Goal: Task Accomplishment & Management: Manage account settings

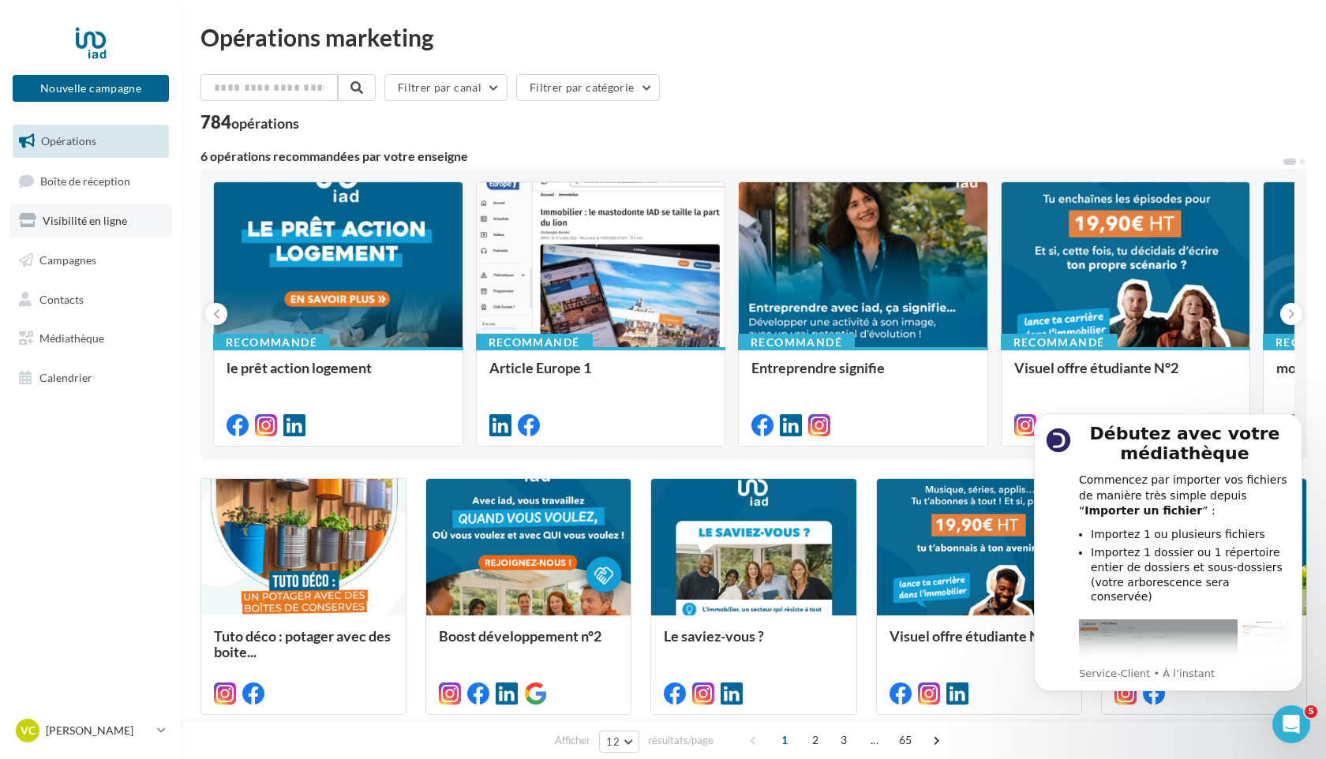
click at [73, 217] on span "Visibilité en ligne" at bounding box center [85, 220] width 84 height 13
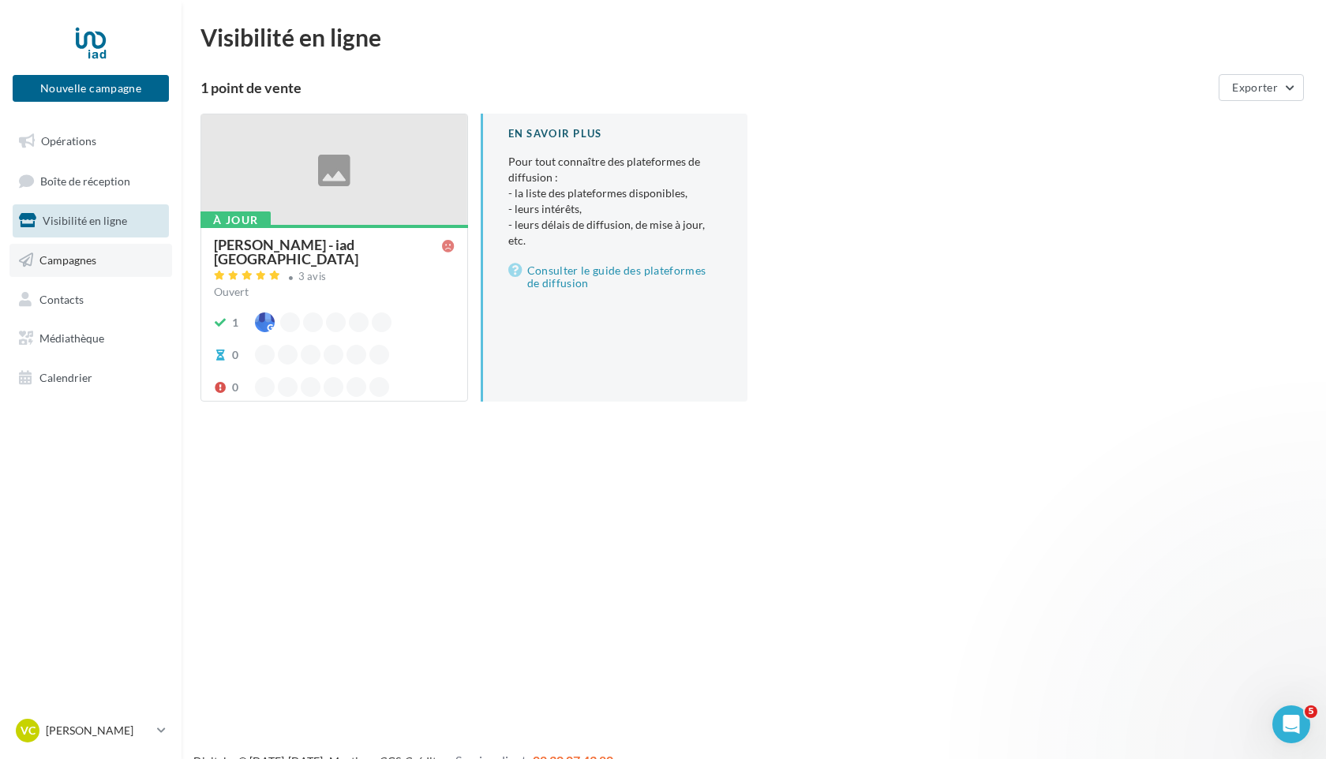
click at [65, 264] on span "Campagnes" at bounding box center [67, 259] width 57 height 13
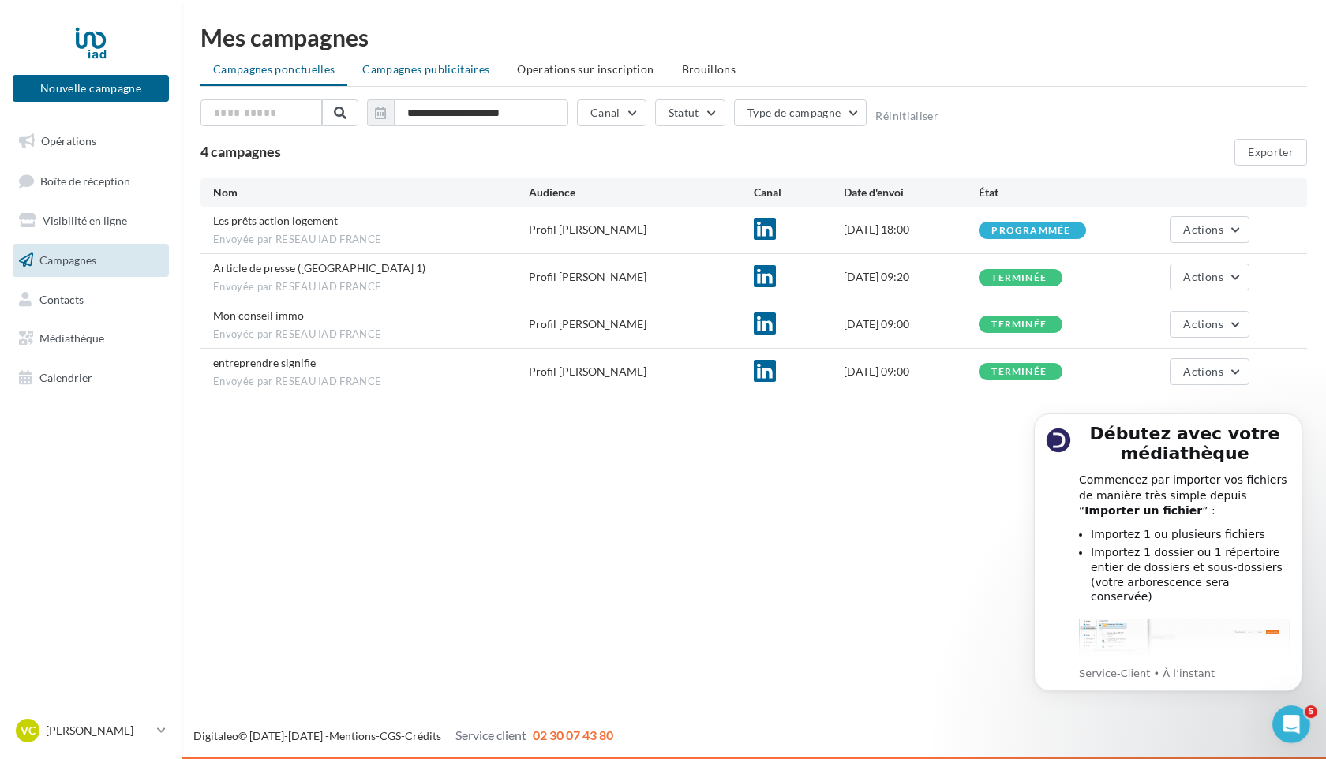
click at [443, 69] on span "Campagnes publicitaires" at bounding box center [425, 68] width 127 height 13
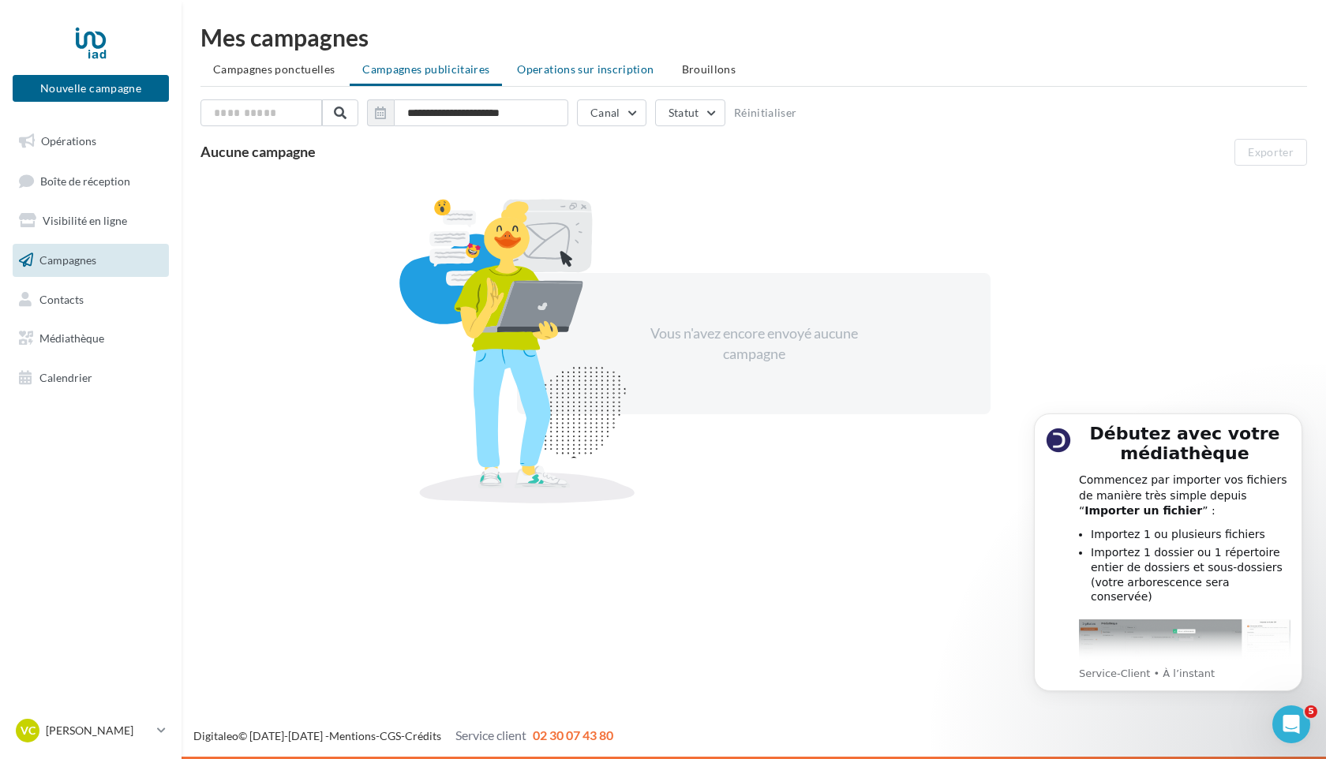
click at [563, 70] on span "Operations sur inscription" at bounding box center [585, 68] width 137 height 13
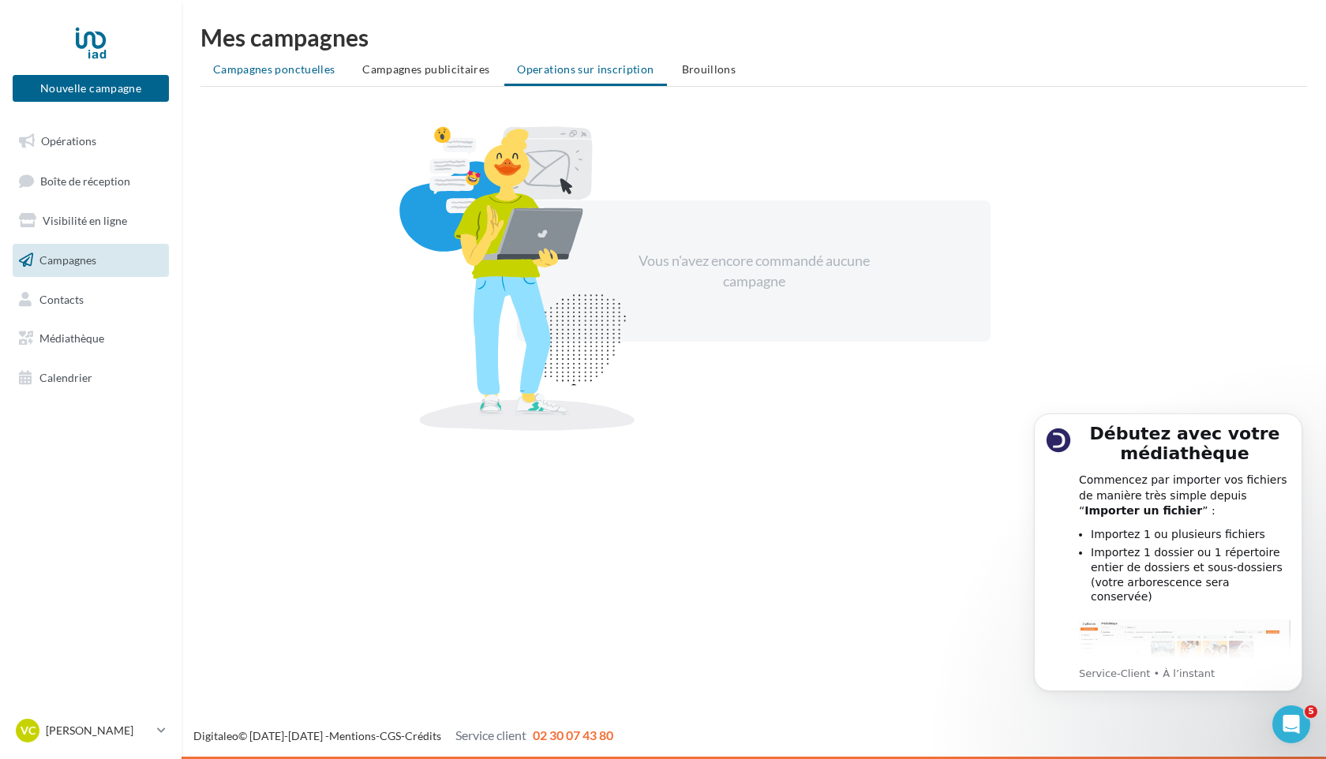
click at [245, 70] on span "Campagnes ponctuelles" at bounding box center [274, 68] width 122 height 13
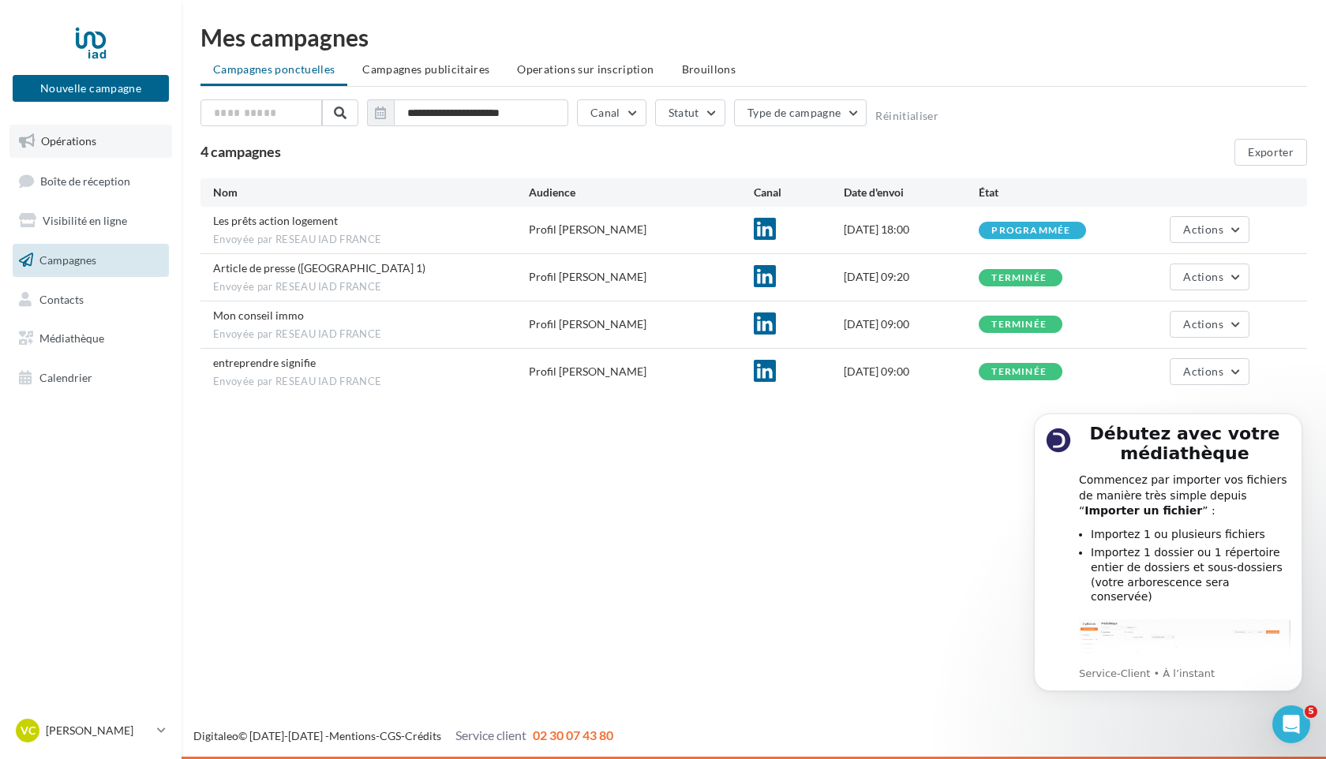
click at [50, 145] on span "Opérations" at bounding box center [68, 140] width 55 height 13
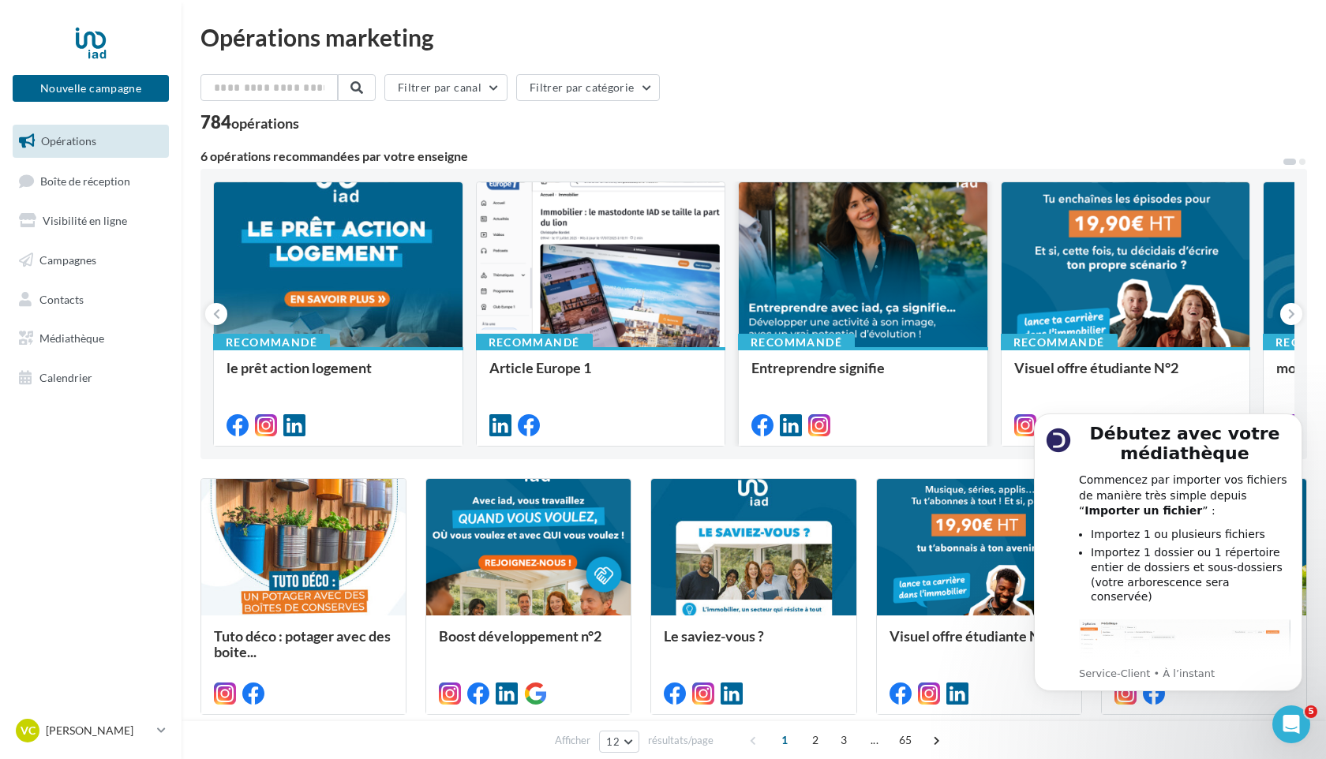
click at [881, 294] on div at bounding box center [863, 265] width 249 height 166
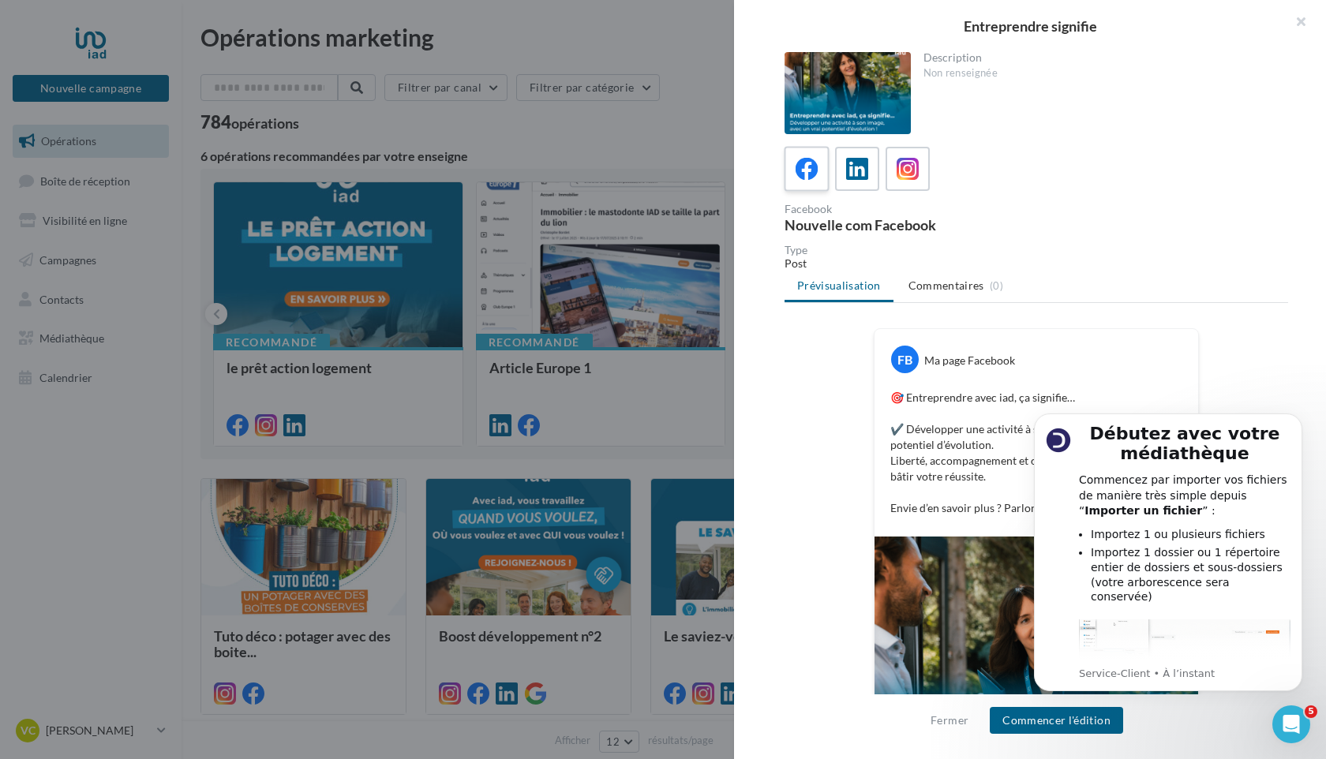
click at [806, 169] on icon at bounding box center [806, 169] width 23 height 23
click at [1299, 420] on icon "Dismiss notification" at bounding box center [1297, 418] width 6 height 6
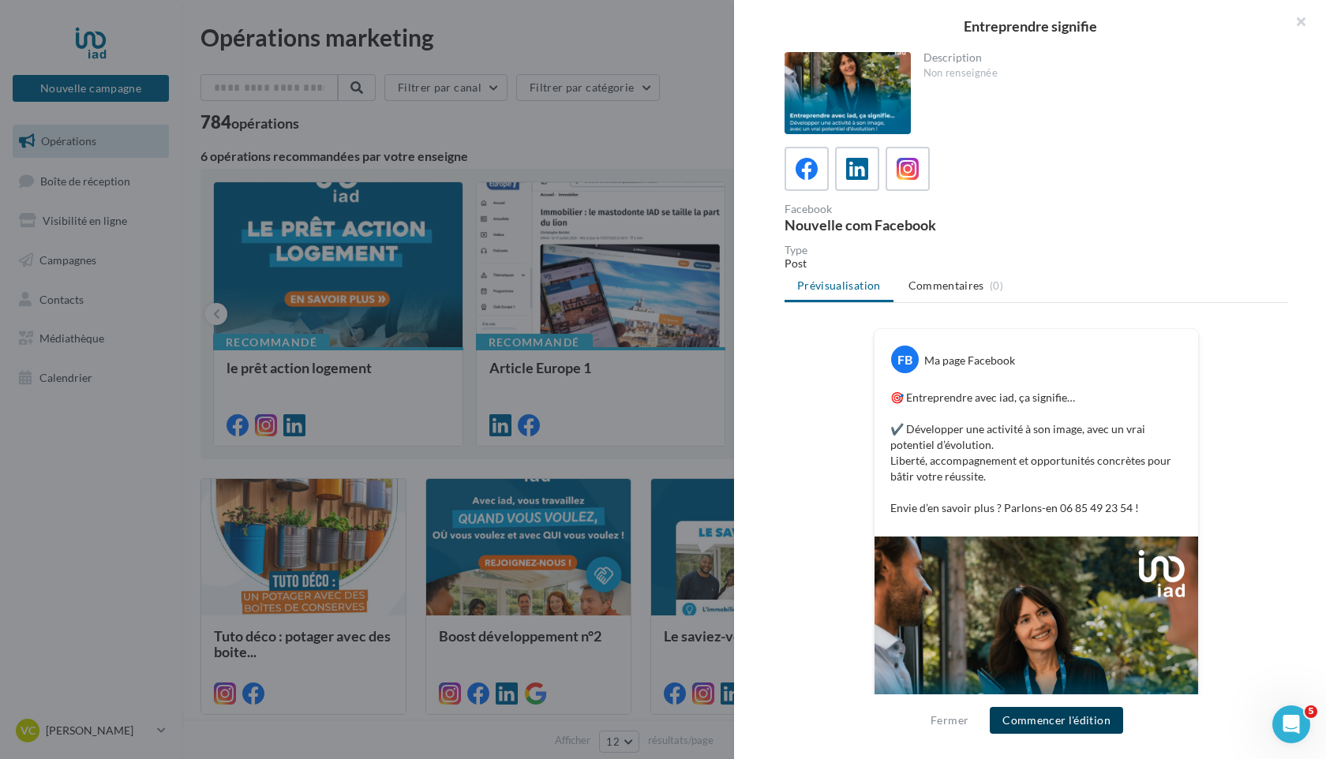
click at [1053, 725] on button "Commencer l'édition" at bounding box center [1055, 720] width 133 height 27
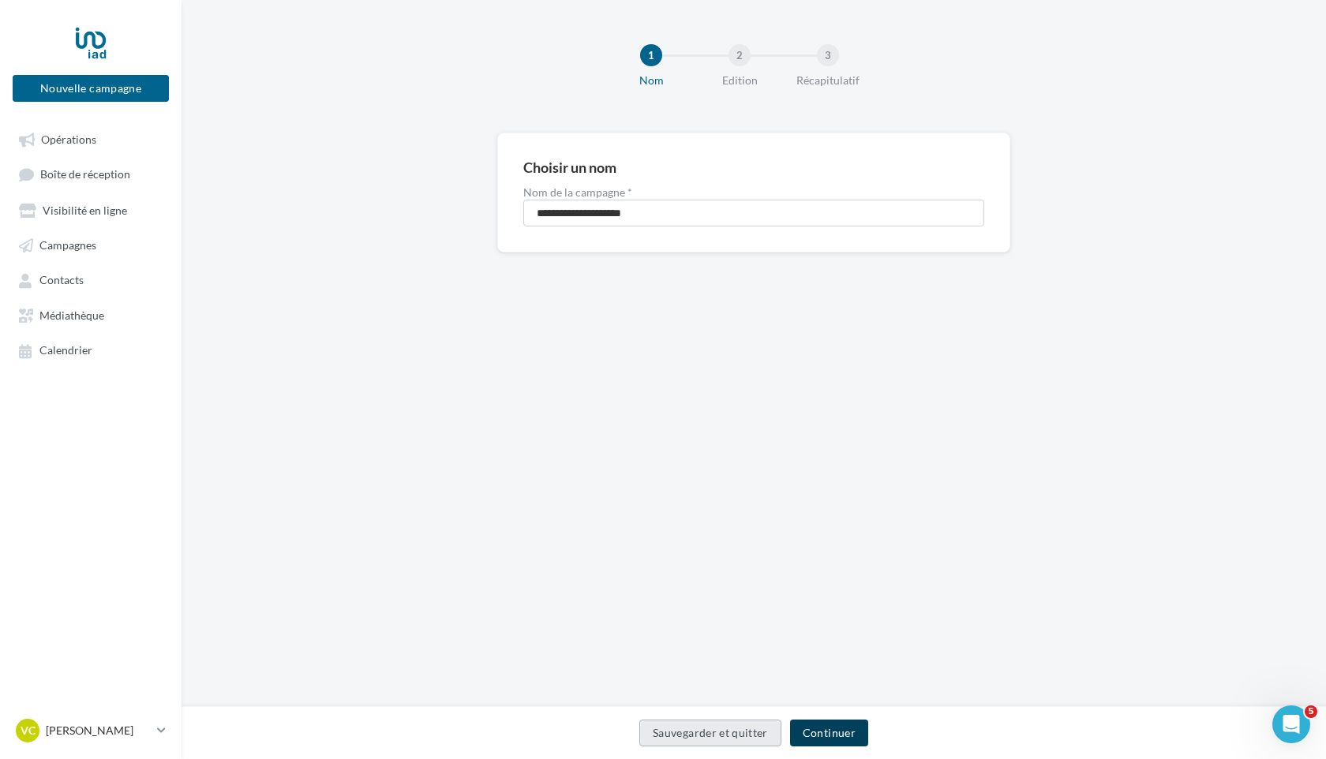
click at [837, 735] on button "Continuer" at bounding box center [829, 733] width 78 height 27
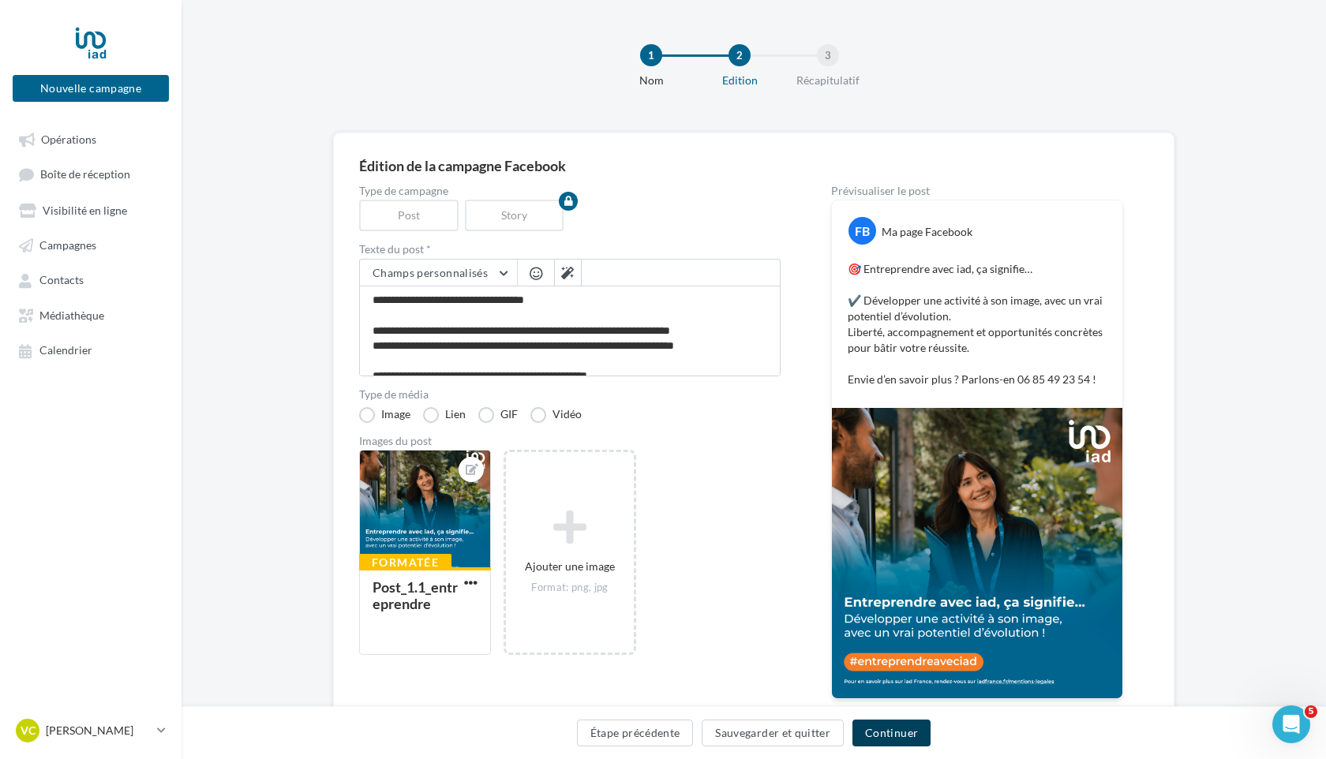
click at [908, 737] on button "Continuer" at bounding box center [891, 733] width 78 height 27
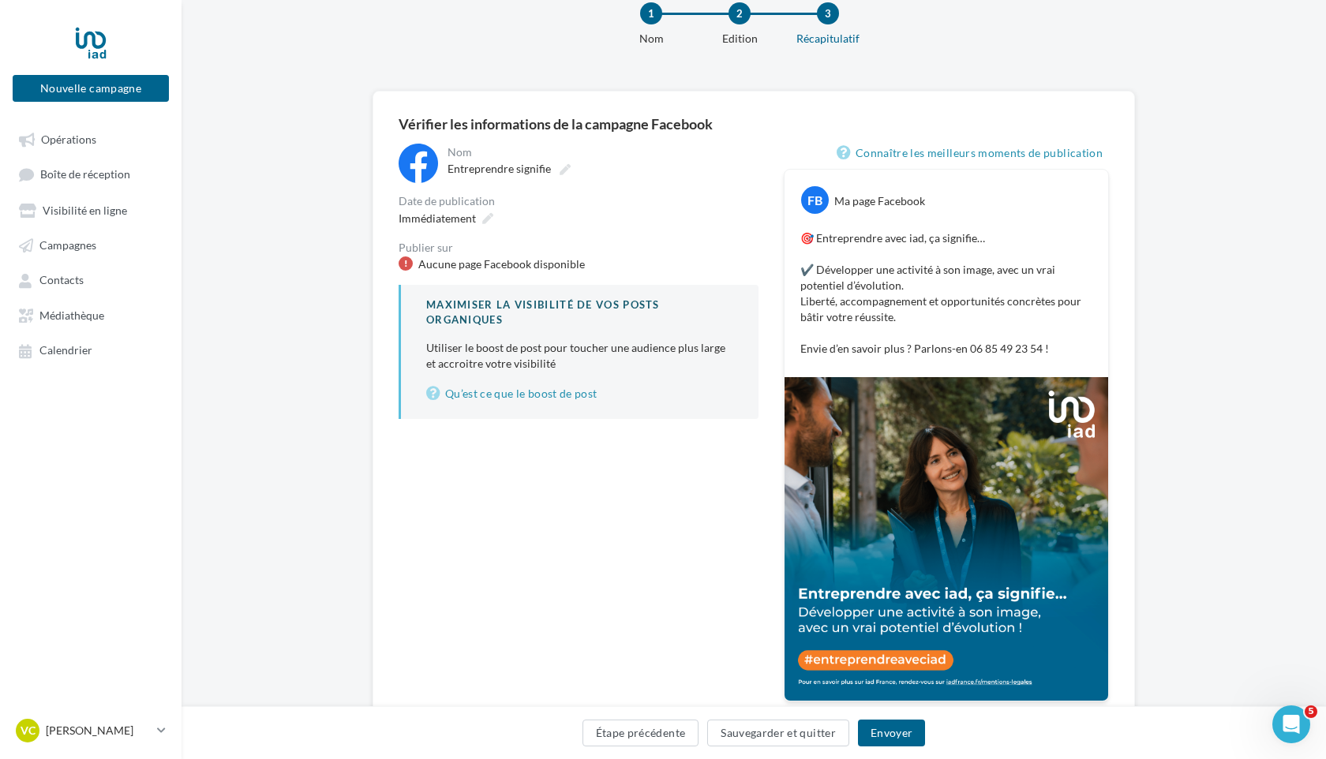
scroll to position [124, 0]
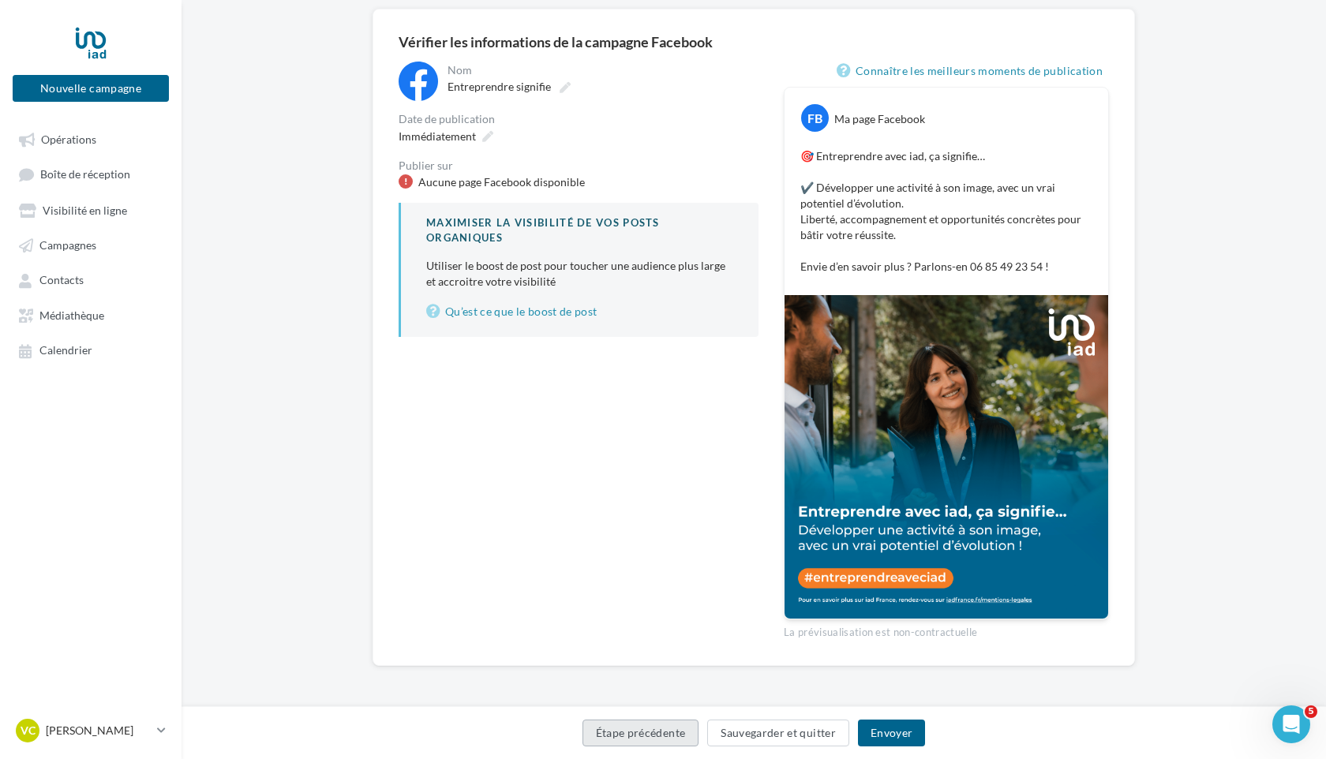
click at [656, 737] on button "Étape précédente" at bounding box center [640, 733] width 117 height 27
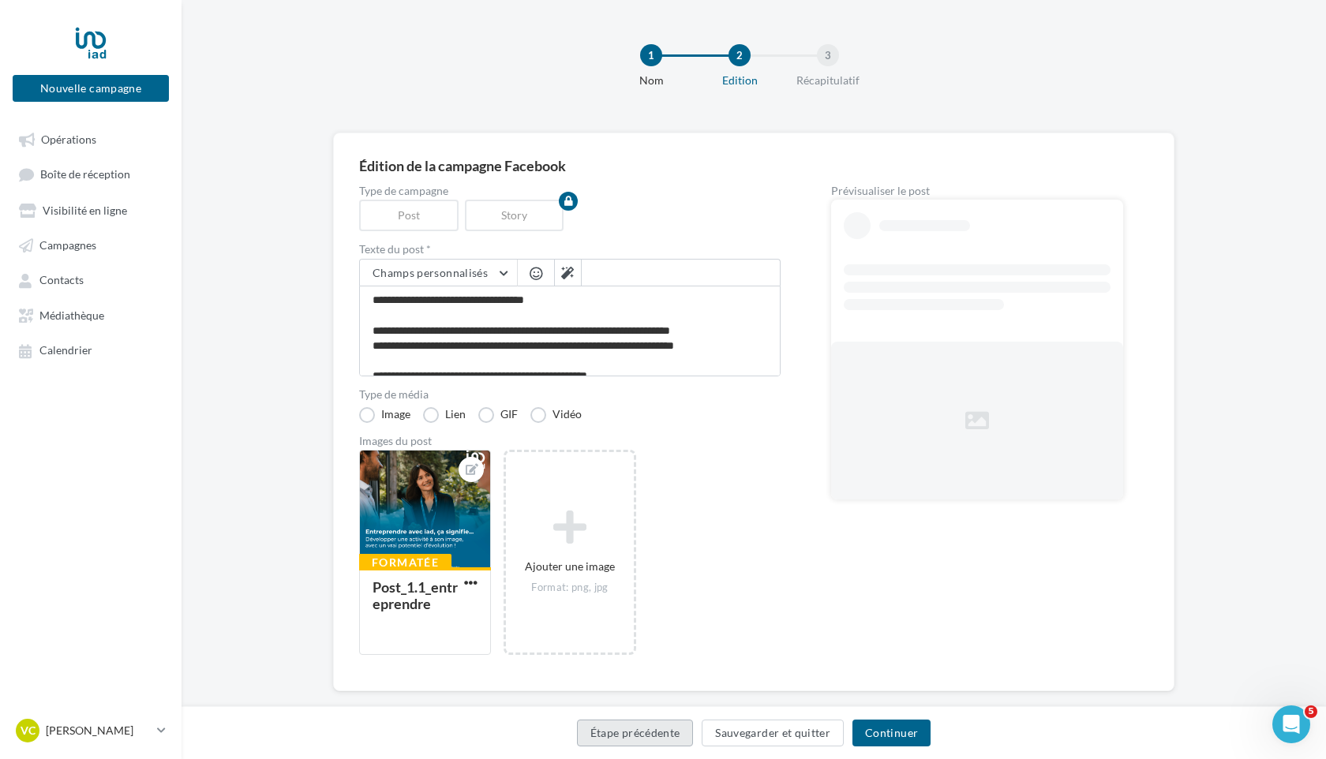
click at [656, 737] on button "Étape précédente" at bounding box center [635, 733] width 117 height 27
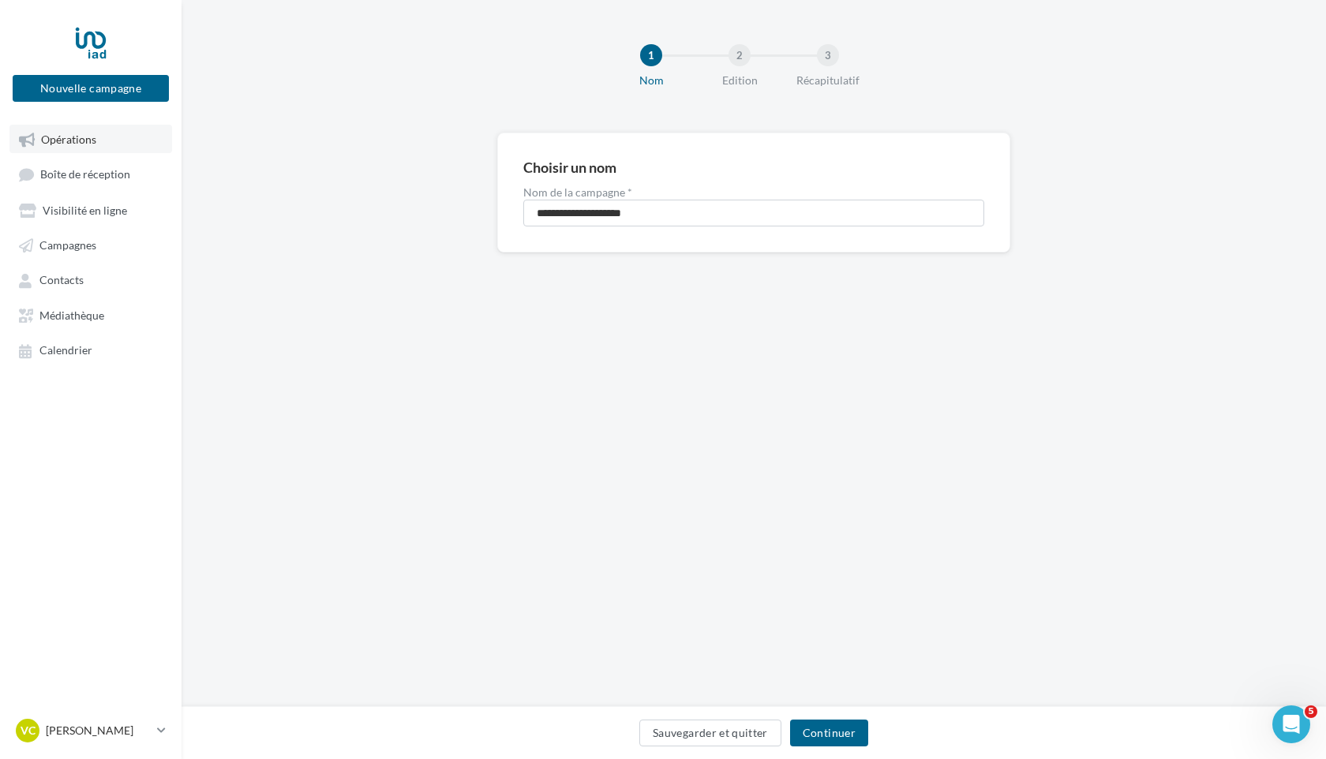
click at [86, 138] on span "Opérations" at bounding box center [68, 139] width 55 height 13
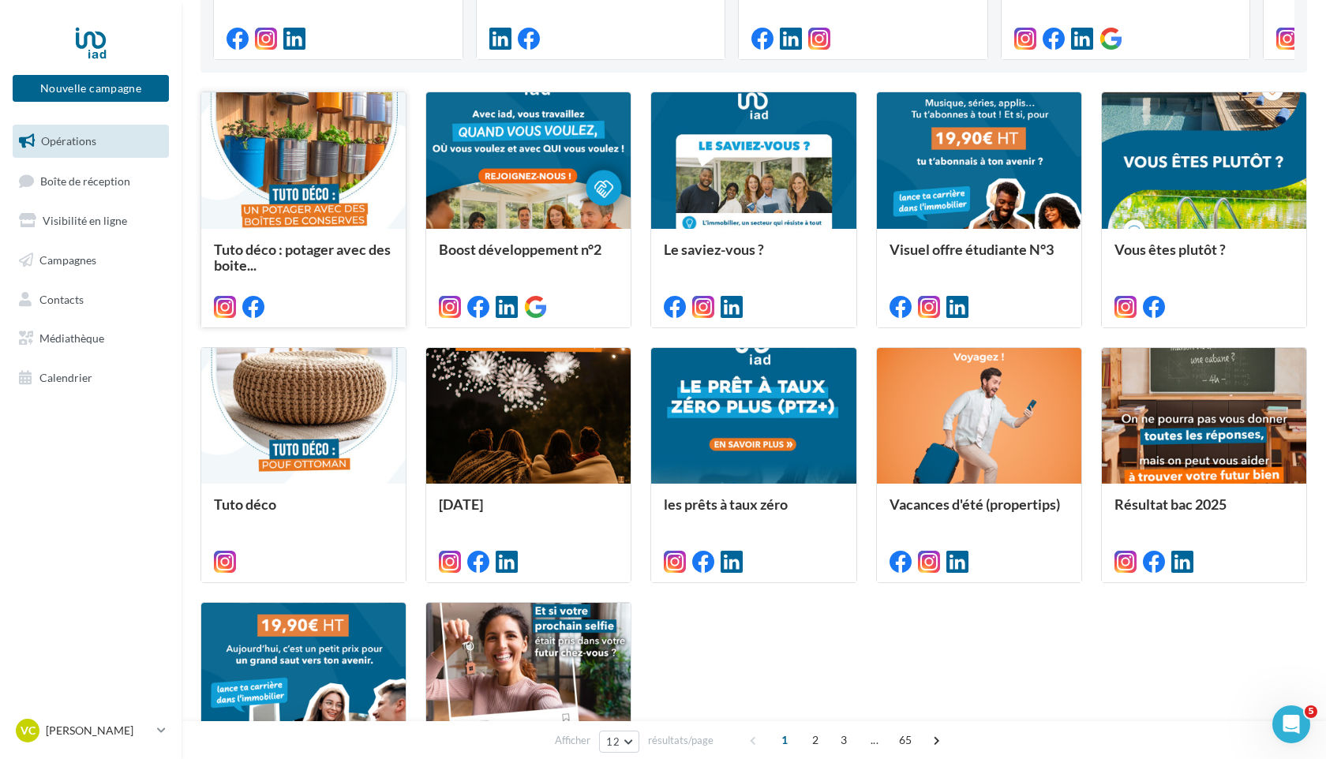
scroll to position [597, 0]
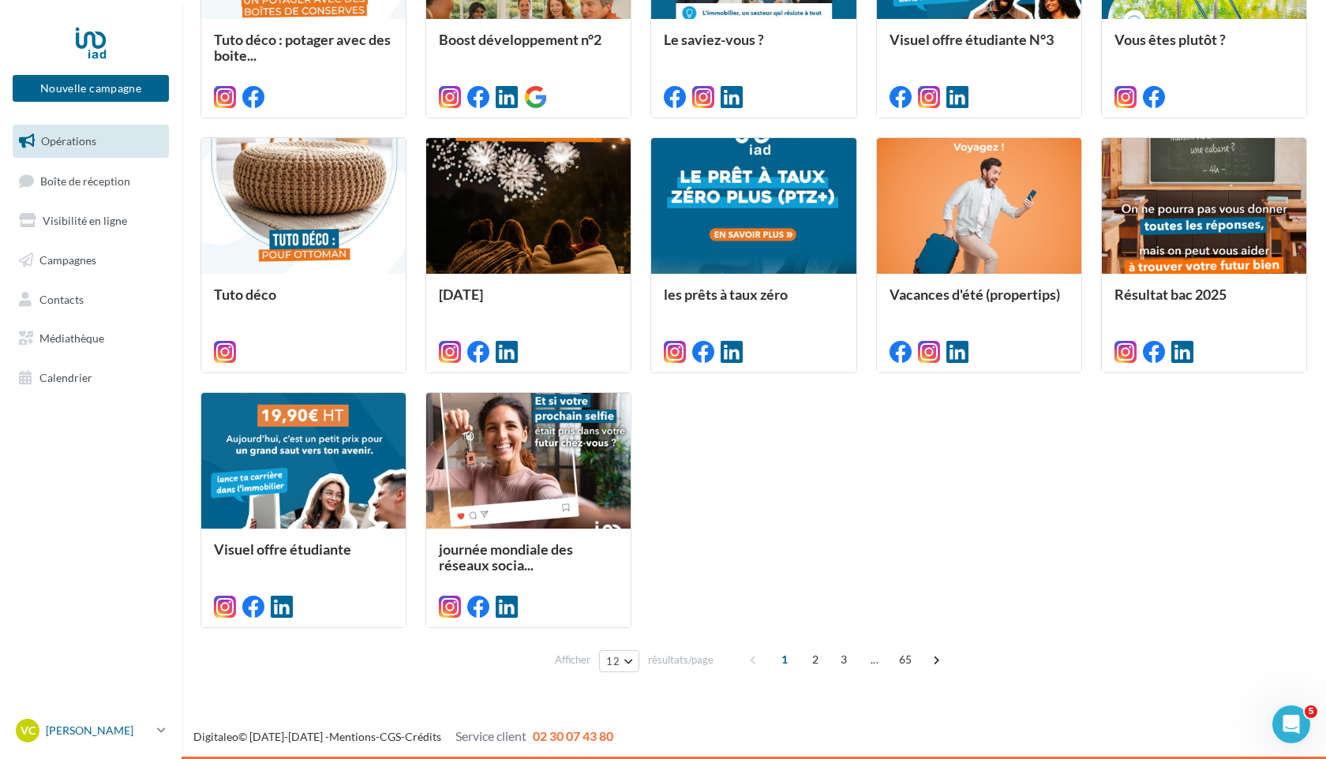
click at [84, 731] on p "[PERSON_NAME]" at bounding box center [98, 731] width 105 height 16
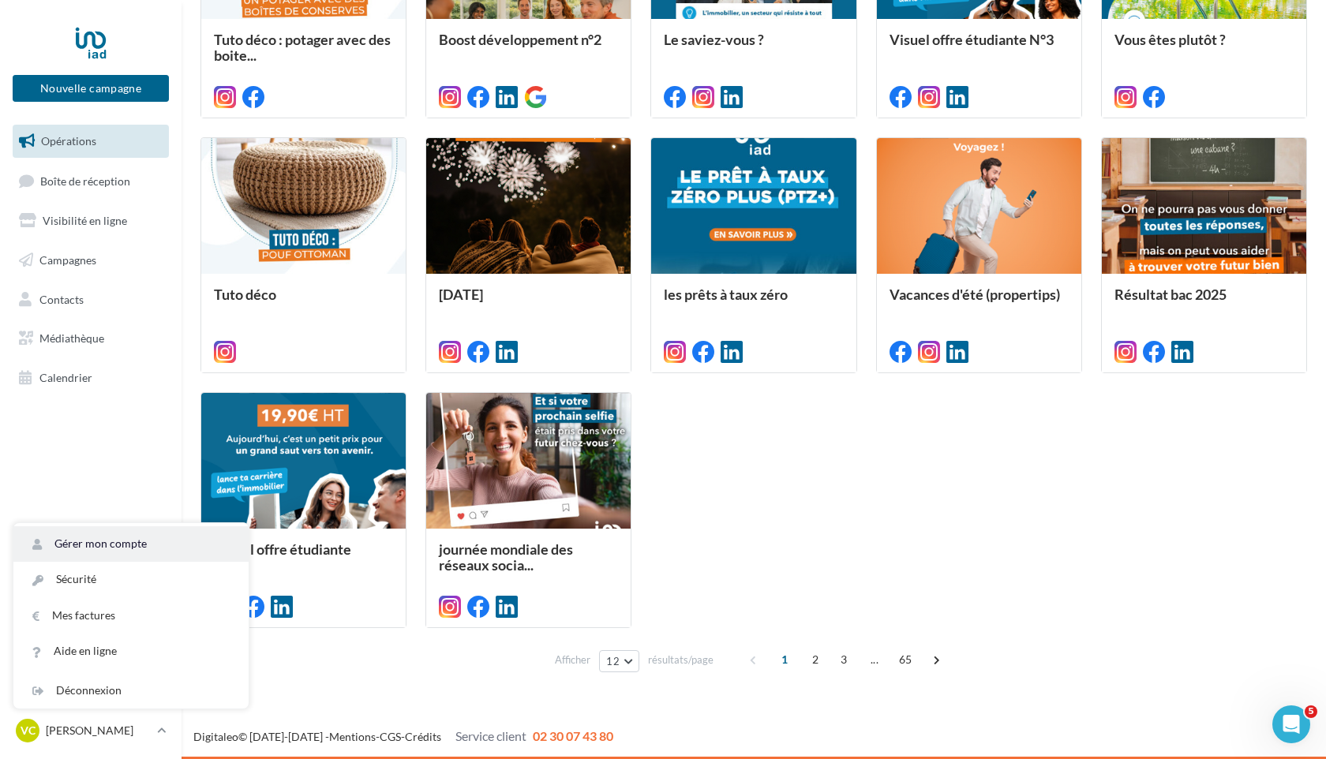
click at [84, 539] on link "Gérer mon compte" at bounding box center [130, 544] width 235 height 36
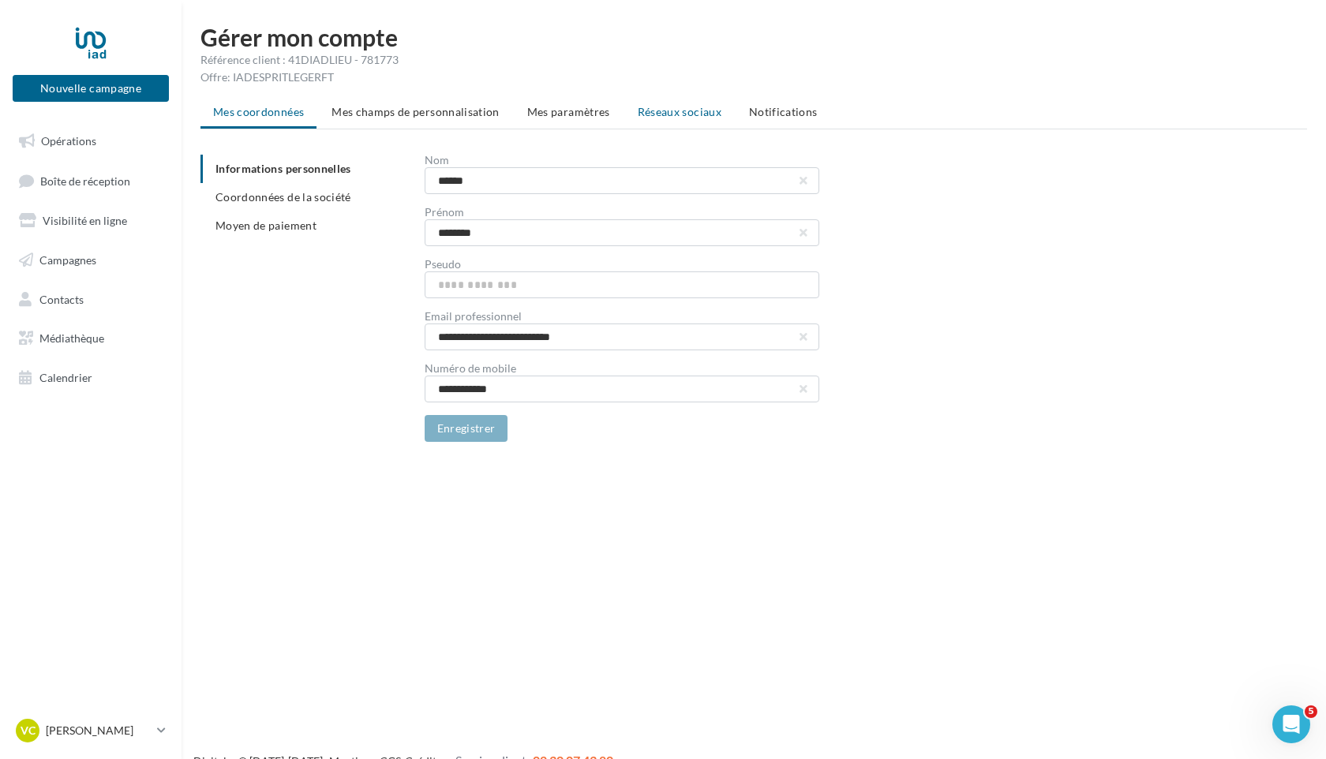
click at [660, 117] on span "Réseaux sociaux" at bounding box center [680, 111] width 84 height 13
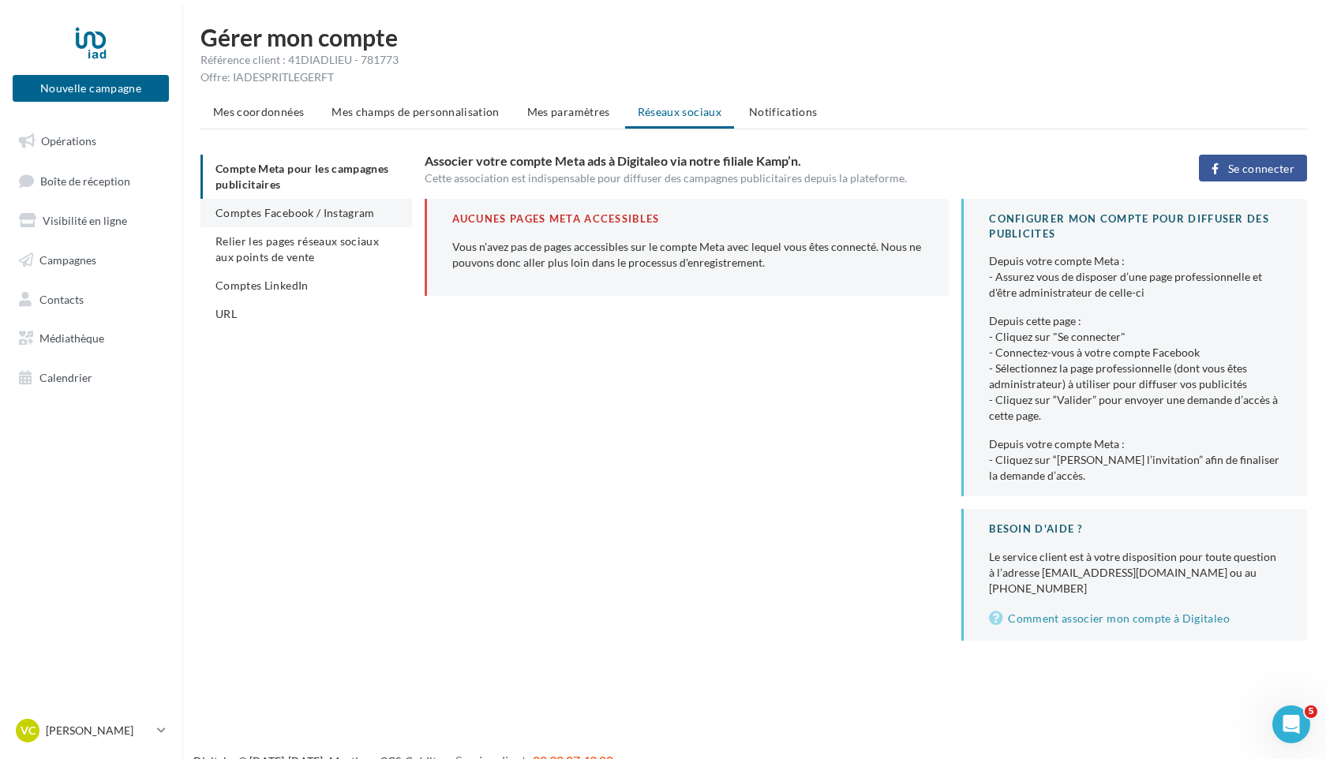
click at [233, 217] on span "Comptes Facebook / Instagram" at bounding box center [294, 212] width 159 height 13
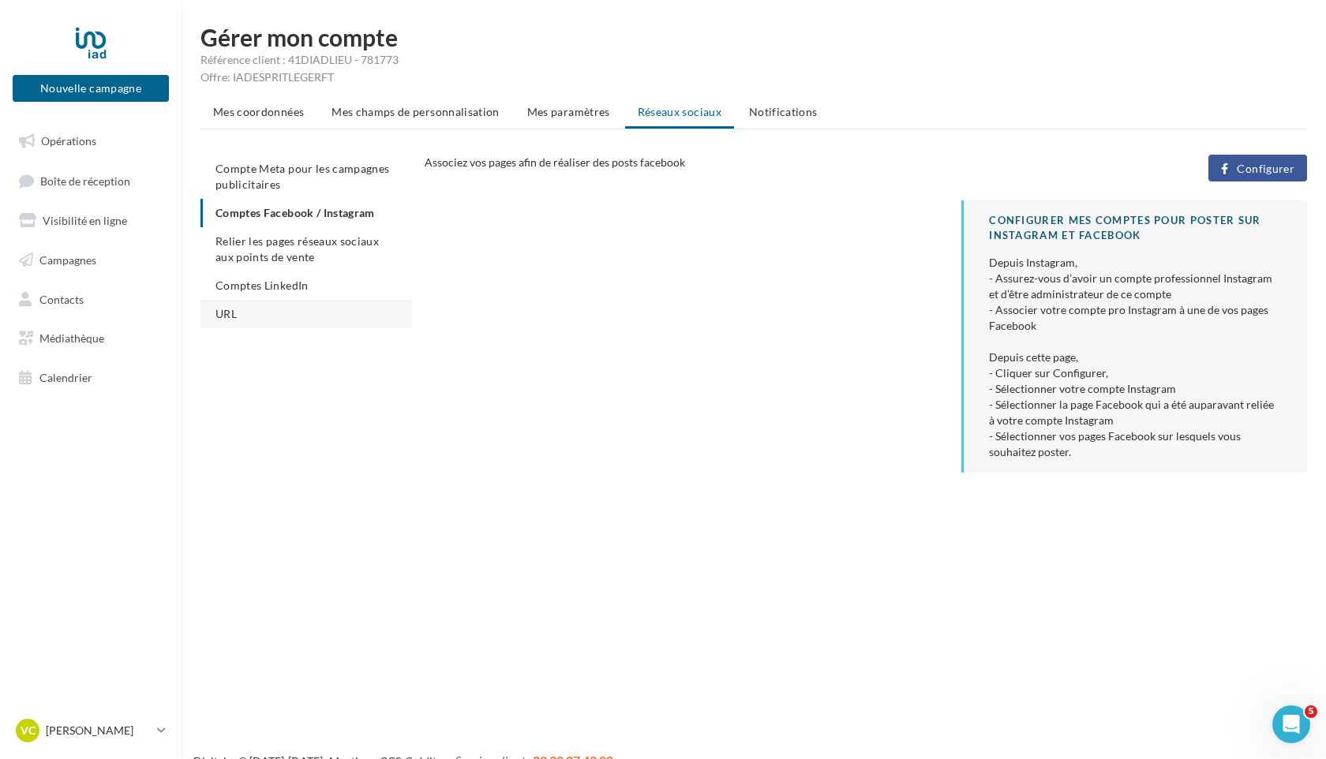
click at [224, 323] on li "URL" at bounding box center [305, 314] width 211 height 28
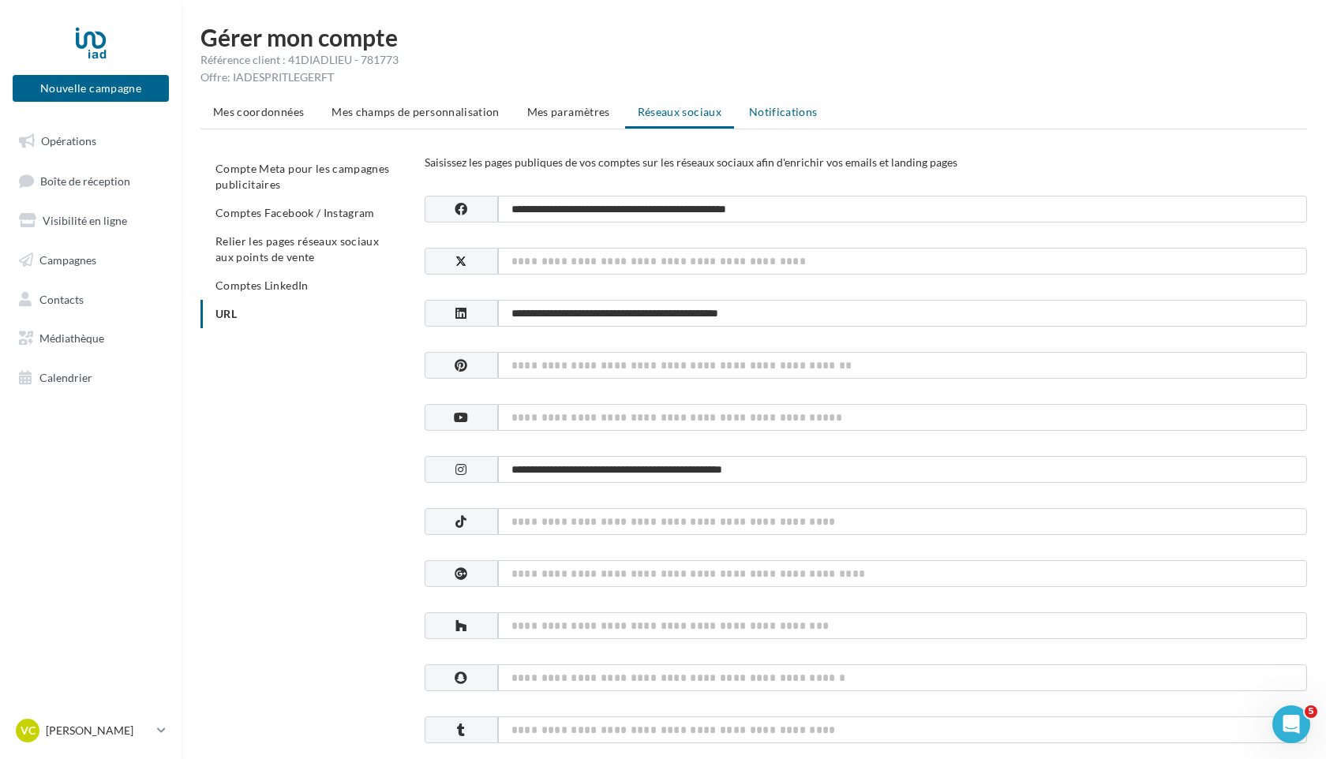
click at [773, 114] on span "Notifications" at bounding box center [783, 111] width 69 height 13
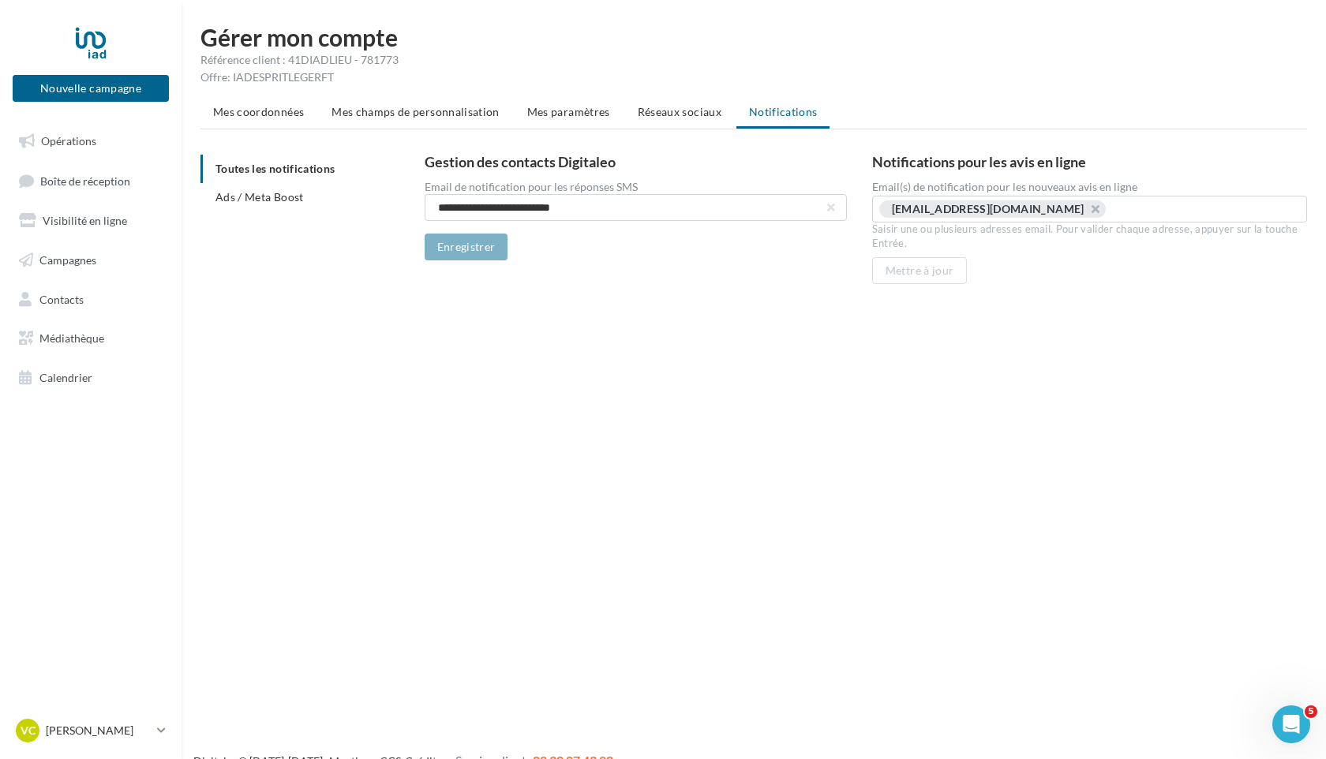
click at [675, 113] on span "Réseaux sociaux" at bounding box center [680, 111] width 84 height 13
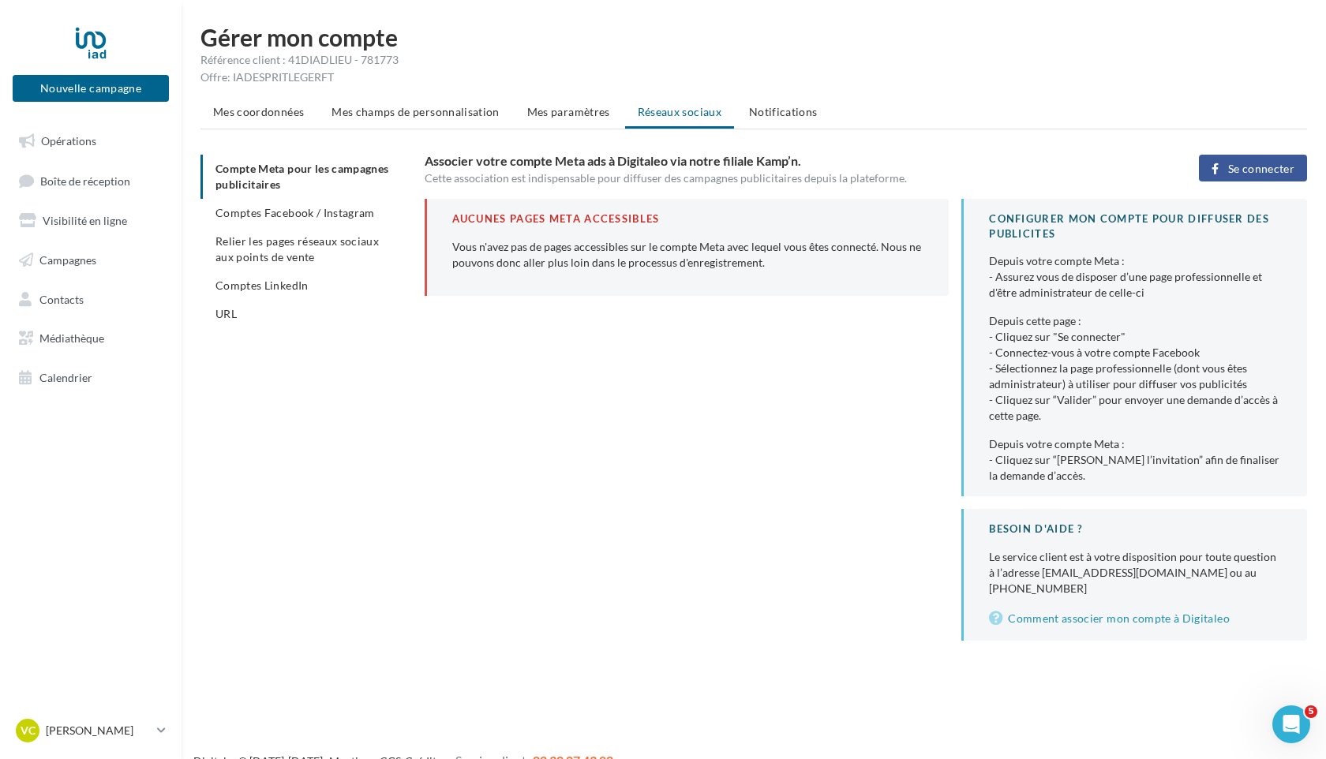
click at [311, 170] on ul "Compte Meta pour les campagnes publicitaires Comptes Facebook / Instagram Relie…" at bounding box center [305, 242] width 211 height 174
click at [1072, 609] on link "Comment associer mon compte à Digitaleo" at bounding box center [1135, 618] width 293 height 19
